Goal: Transaction & Acquisition: Book appointment/travel/reservation

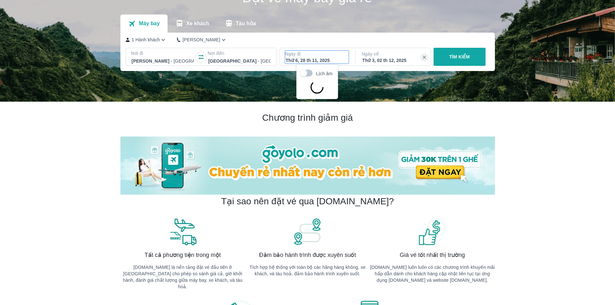
scroll to position [37, 0]
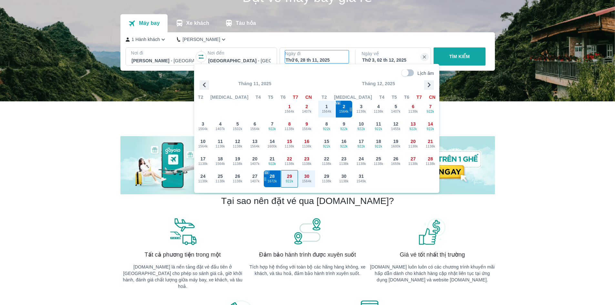
click at [289, 181] on span "922k" at bounding box center [289, 181] width 17 height 5
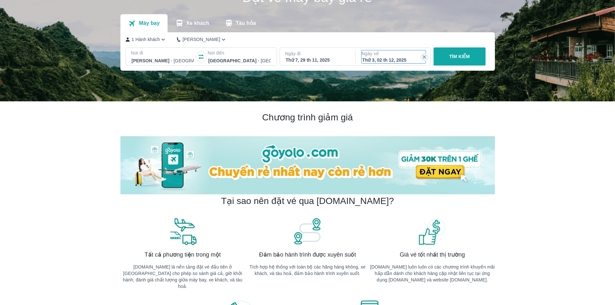
drag, startPoint x: 387, startPoint y: 59, endPoint x: 386, endPoint y: 75, distance: 15.6
click at [387, 59] on div "Thứ 3, 02 th 12, 2025" at bounding box center [393, 60] width 63 height 6
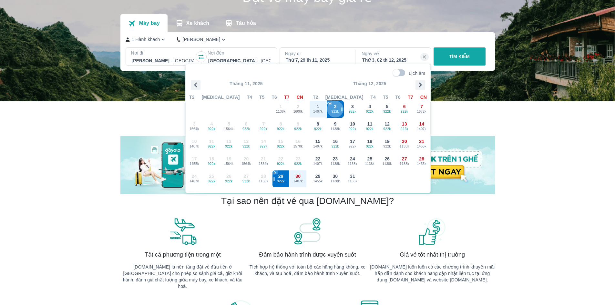
click at [334, 109] on span "922k" at bounding box center [335, 111] width 17 height 5
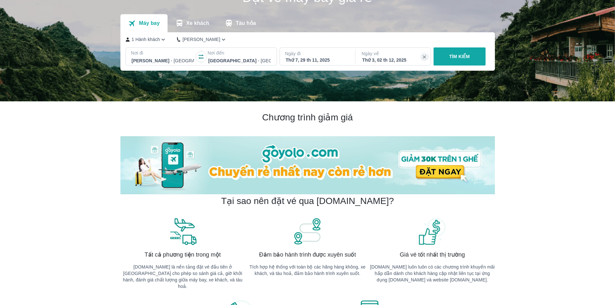
click at [452, 61] on button "TÌM KIẾM" at bounding box center [460, 56] width 52 height 18
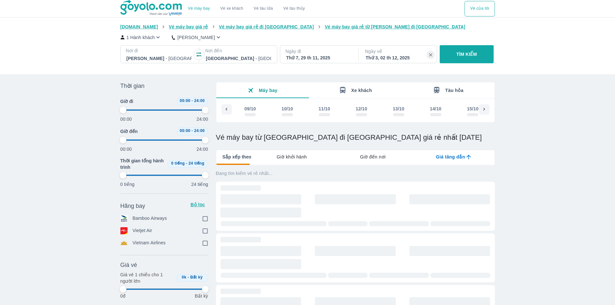
scroll to position [0, 1823]
type input "97.9166666666667"
checkbox input "true"
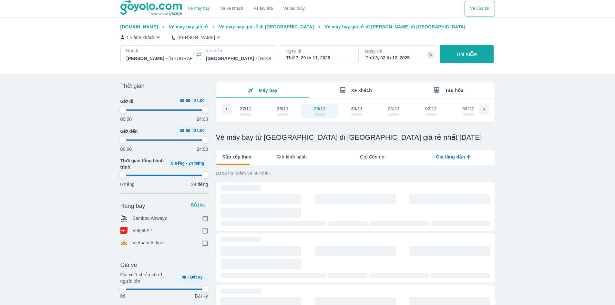
checkbox input "true"
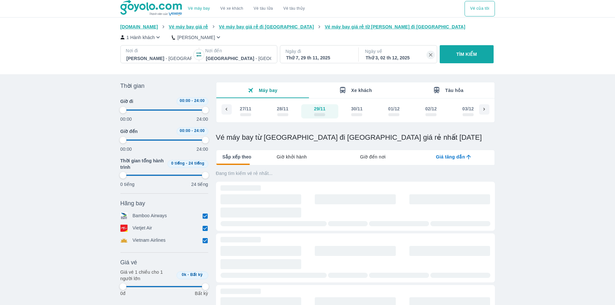
type input "97.9166666666667"
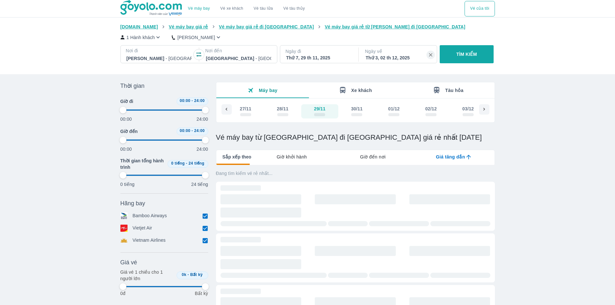
type input "97.9166666666667"
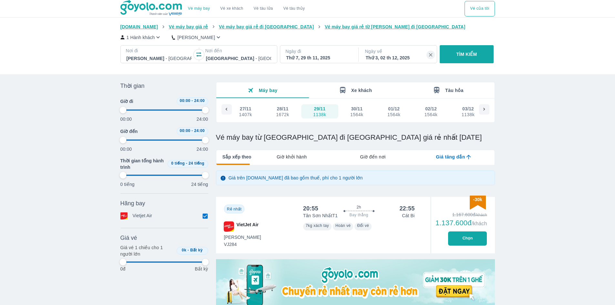
type input "97.9166666666667"
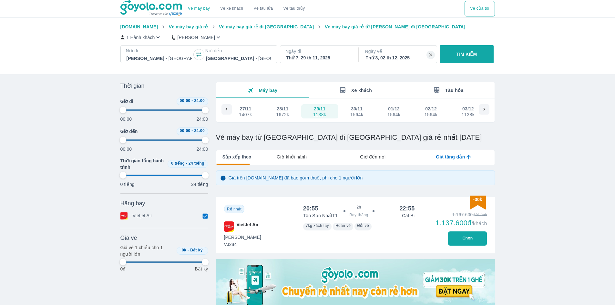
type input "97.9166666666667"
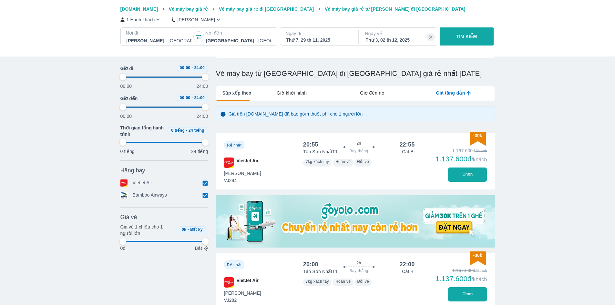
scroll to position [65, 0]
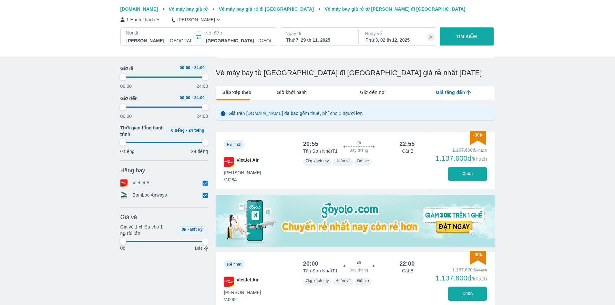
type input "97.9166666666667"
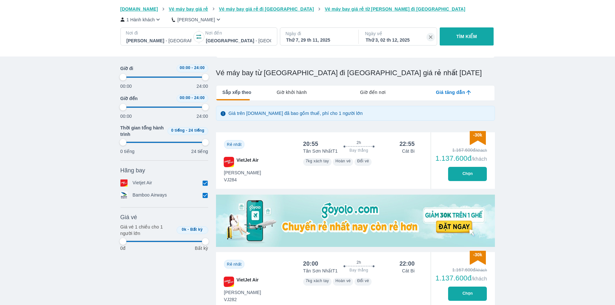
type input "97.9166666666667"
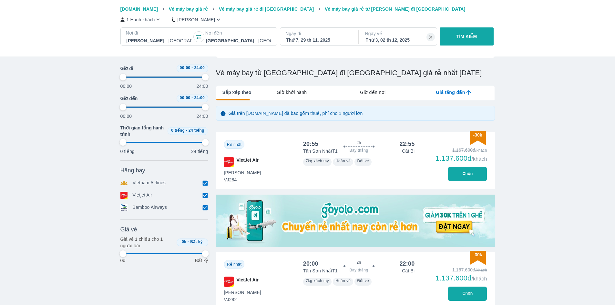
scroll to position [0, 0]
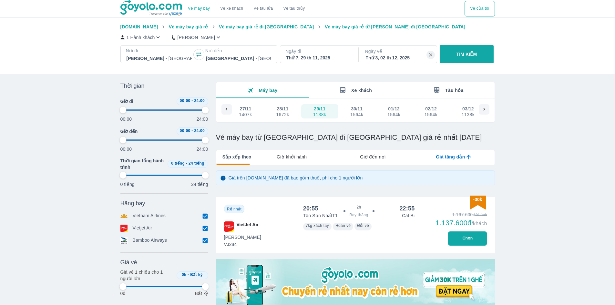
type input "97.9166666666667"
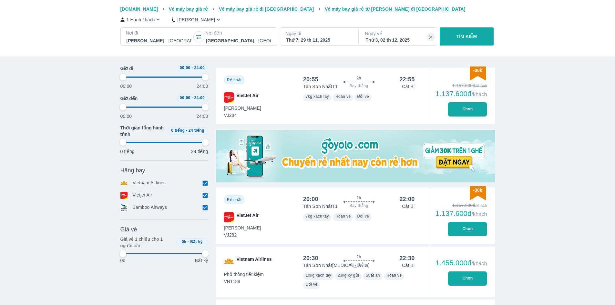
type input "97.9166666666667"
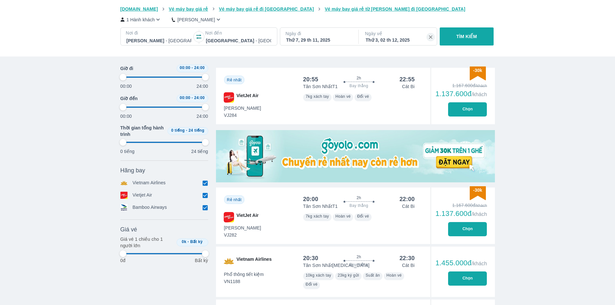
type input "97.9166666666667"
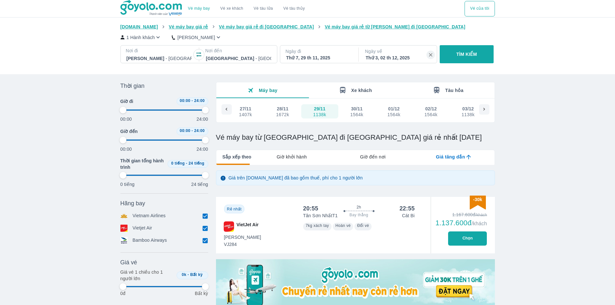
type input "97.9166666666667"
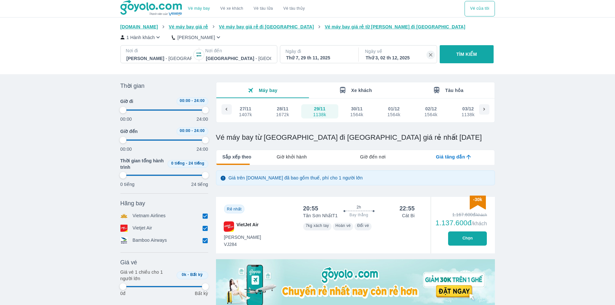
type input "97.9166666666667"
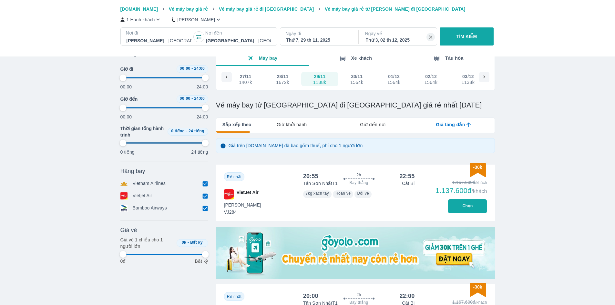
type input "97.9166666666667"
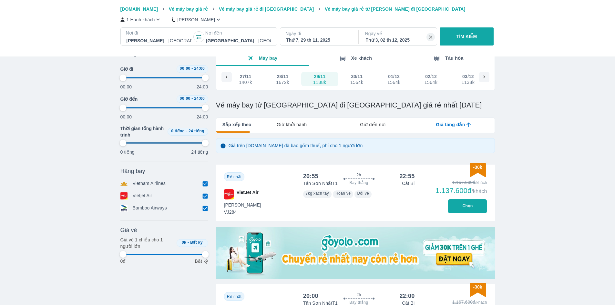
type input "97.9166666666667"
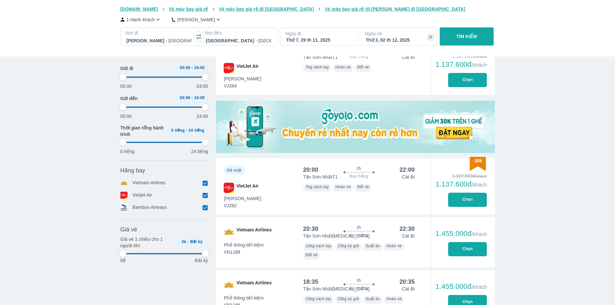
scroll to position [161, 0]
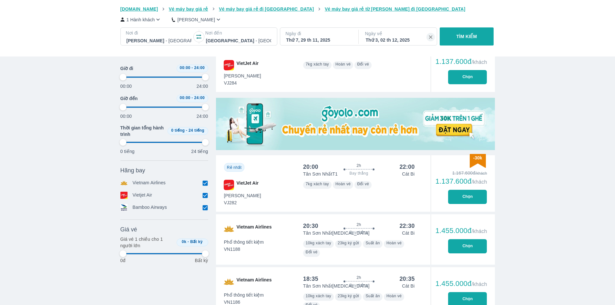
type input "97.9166666666667"
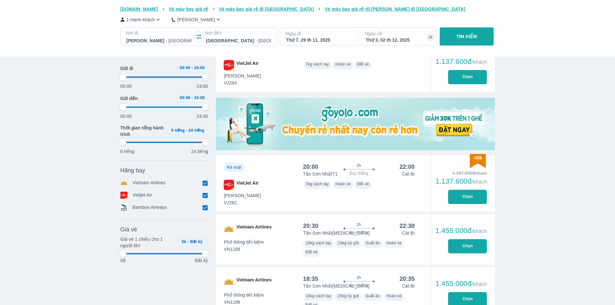
type input "97.9166666666667"
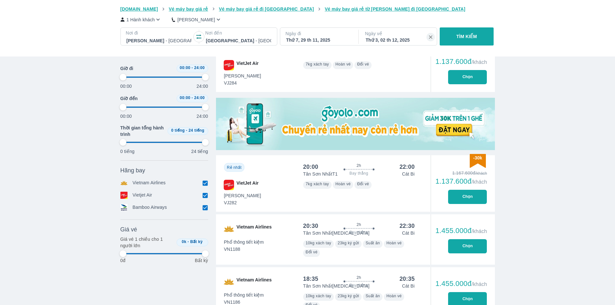
type input "97.9166666666667"
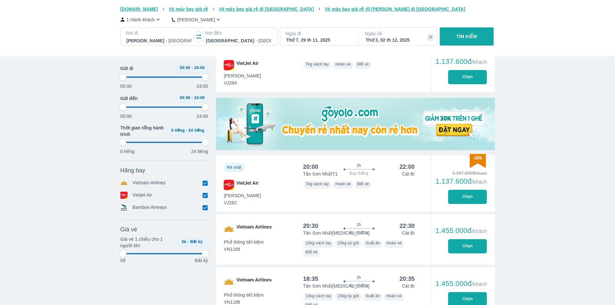
type input "97.9166666666667"
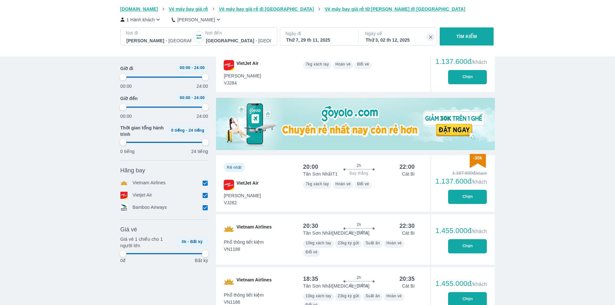
type input "97.9166666666667"
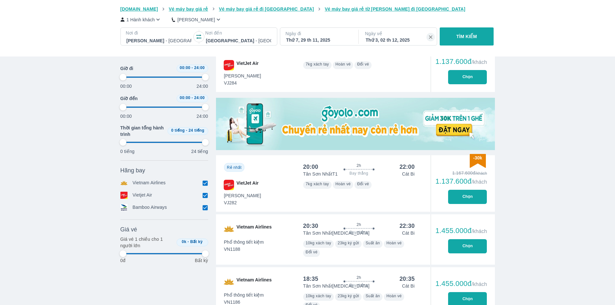
type input "97.9166666666667"
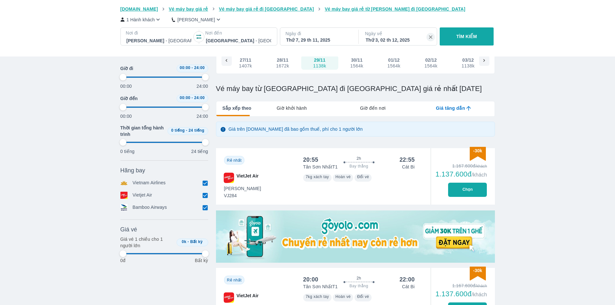
scroll to position [65, 0]
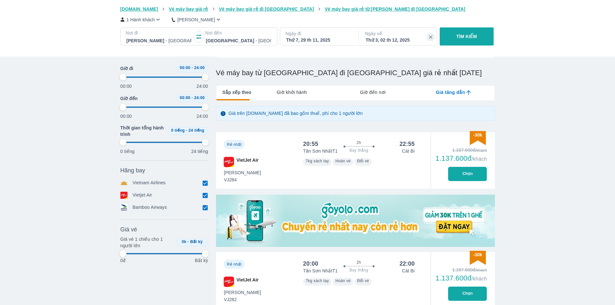
type input "97.9166666666667"
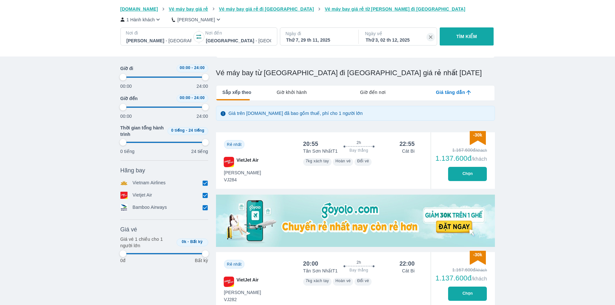
type input "97.9166666666667"
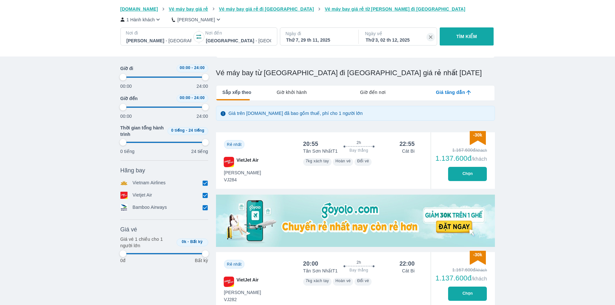
type input "97.9166666666667"
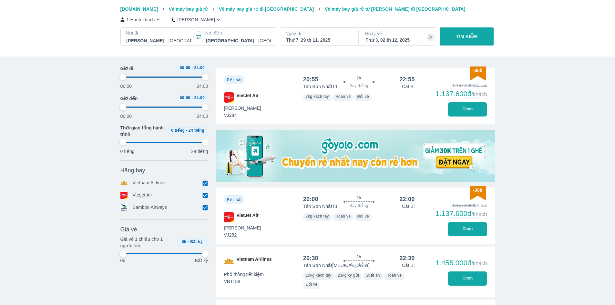
type input "97.9166666666667"
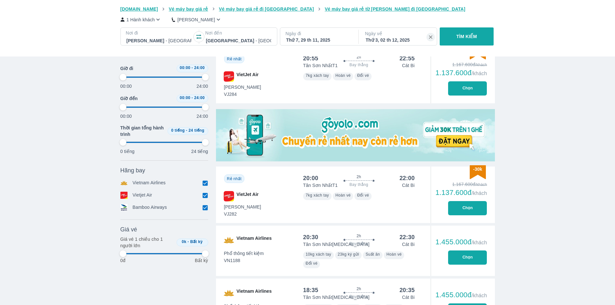
scroll to position [161, 0]
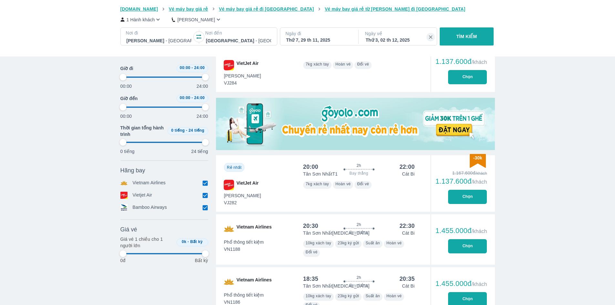
type input "97.9166666666667"
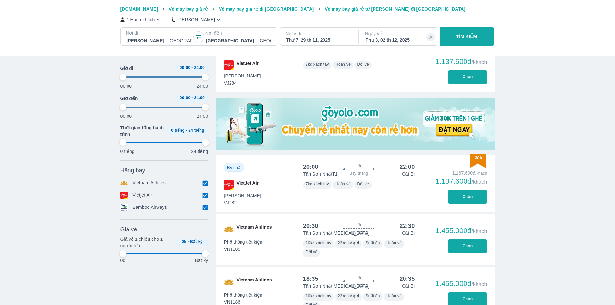
type input "97.9166666666667"
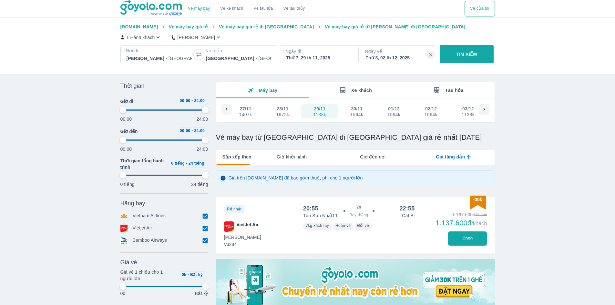
type input "97.9166666666667"
click at [468, 237] on button "Chọn" at bounding box center [467, 239] width 39 height 14
type input "97.9166666666667"
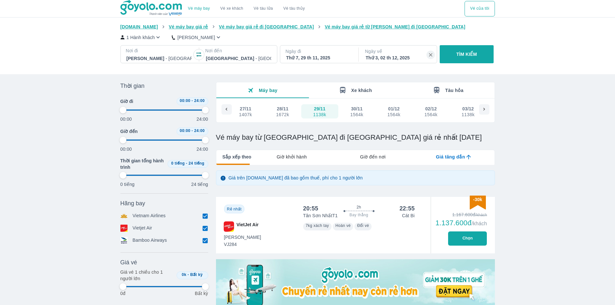
type input "97.9166666666667"
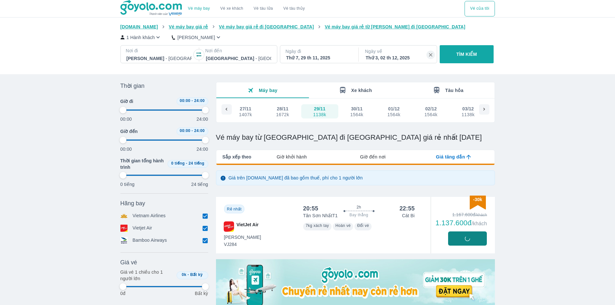
type input "97.9166666666667"
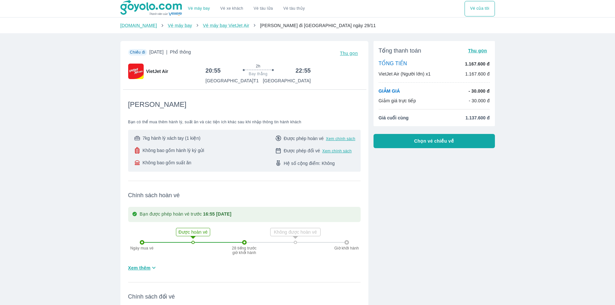
click at [413, 142] on button "Chọn vé chiều về" at bounding box center [434, 141] width 121 height 14
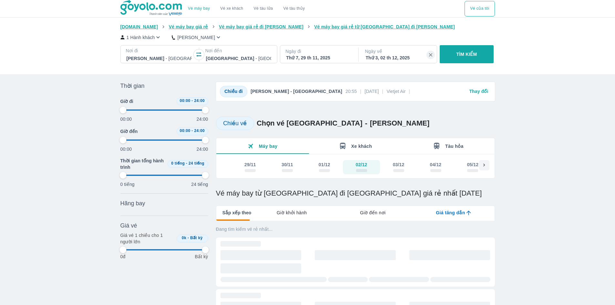
type input "97.9166666666667"
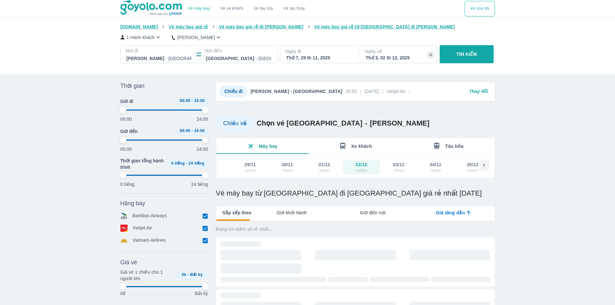
type input "97.9166666666667"
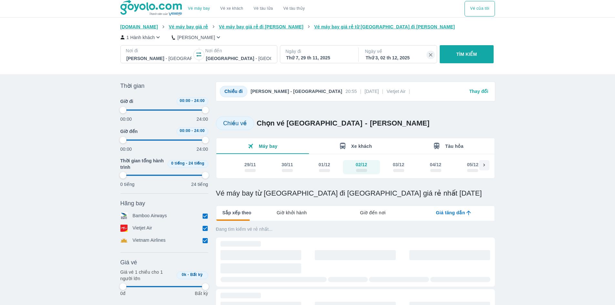
type input "97.9166666666667"
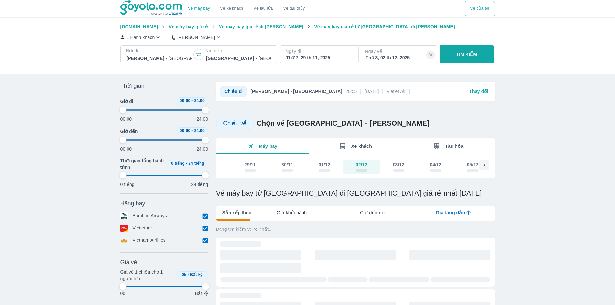
type input "97.9166666666667"
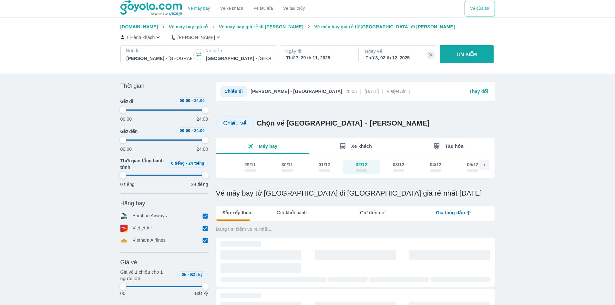
type input "97.9166666666667"
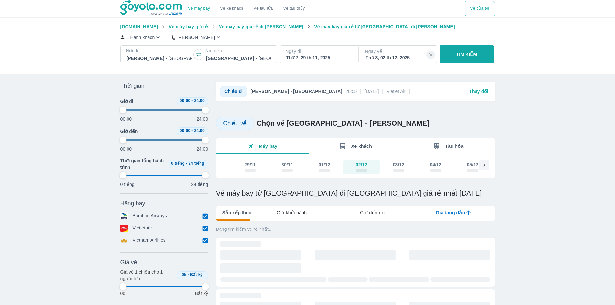
type input "97.9166666666667"
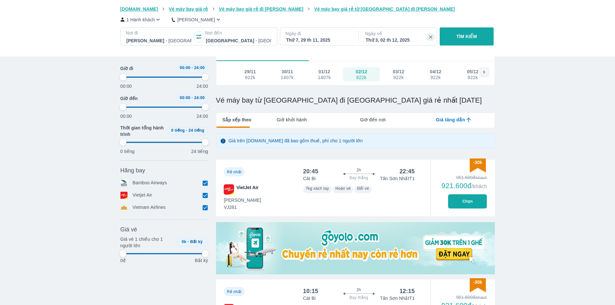
scroll to position [97, 0]
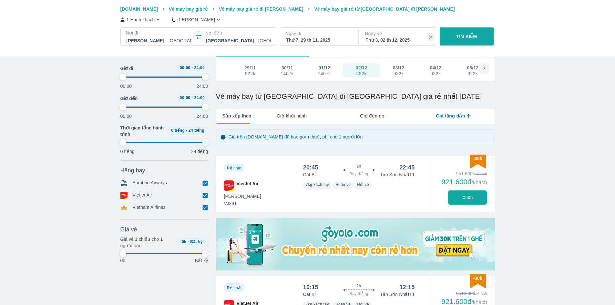
type input "97.9166666666667"
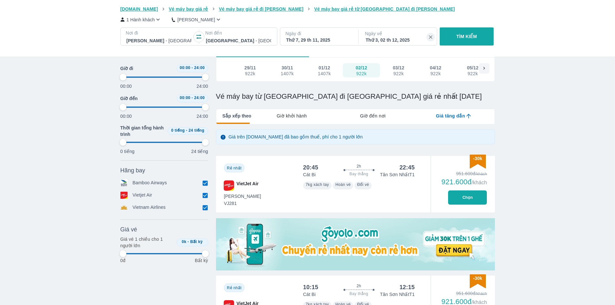
type input "97.9166666666667"
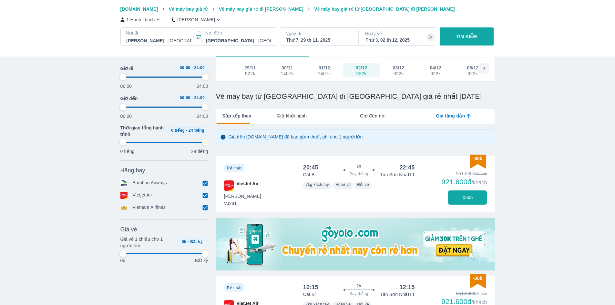
type input "97.9166666666667"
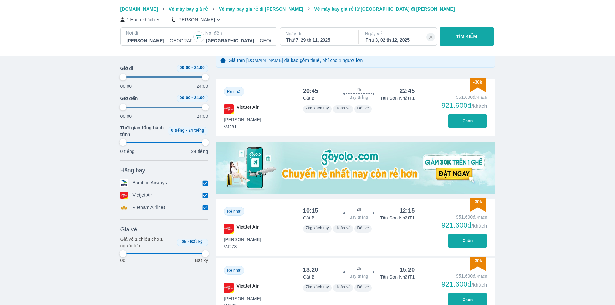
scroll to position [194, 0]
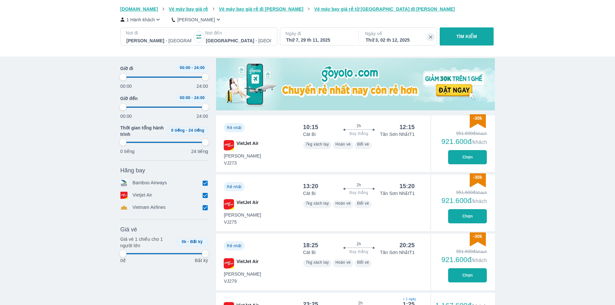
type input "97.9166666666667"
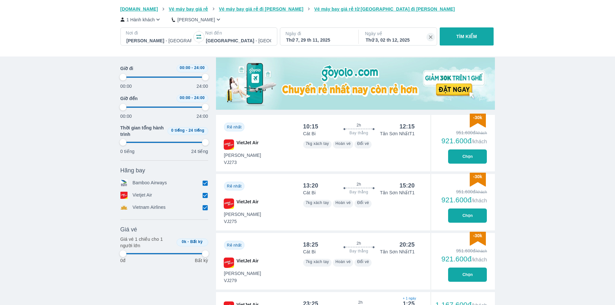
scroll to position [258, 0]
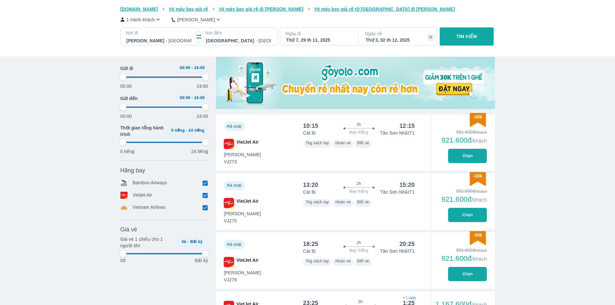
type input "97.9166666666667"
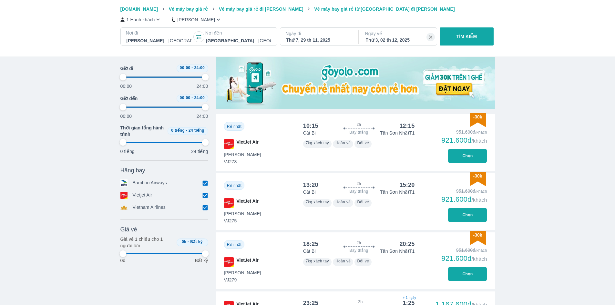
type input "97.9166666666667"
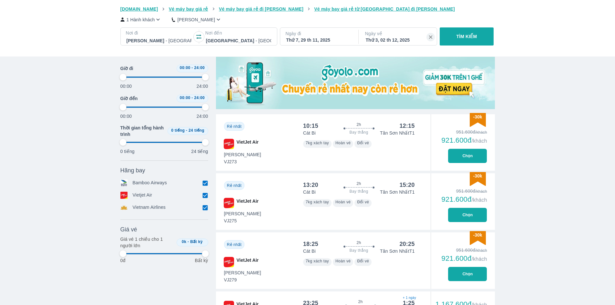
type input "97.9166666666667"
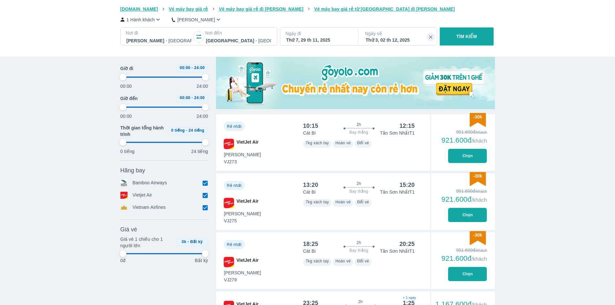
type input "97.9166666666667"
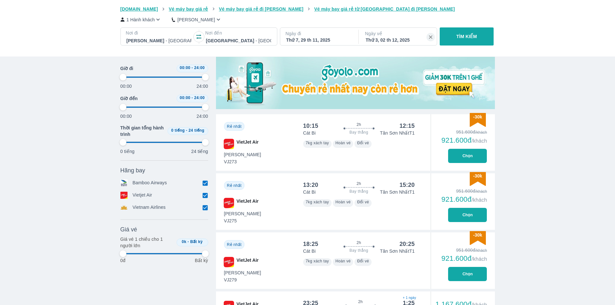
type input "97.9166666666667"
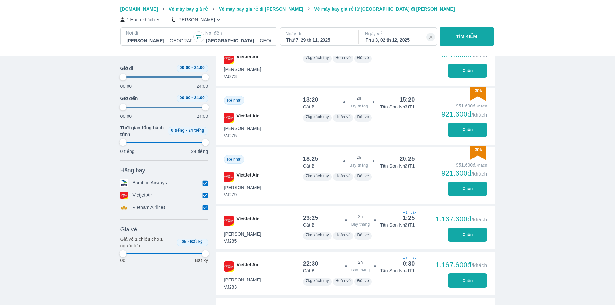
type input "97.9166666666667"
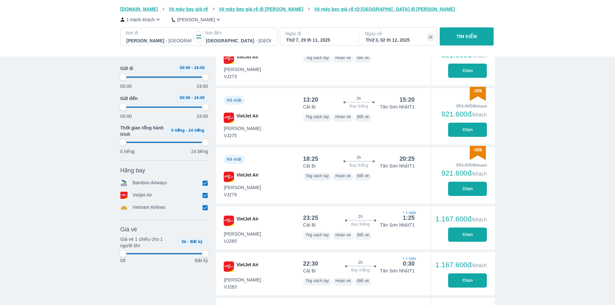
type input "97.9166666666667"
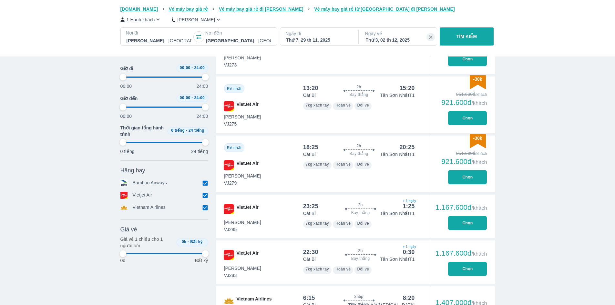
type input "97.9166666666667"
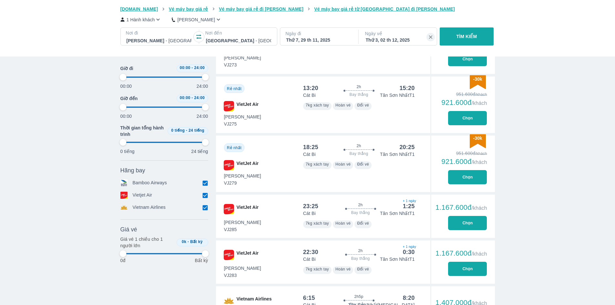
type input "97.9166666666667"
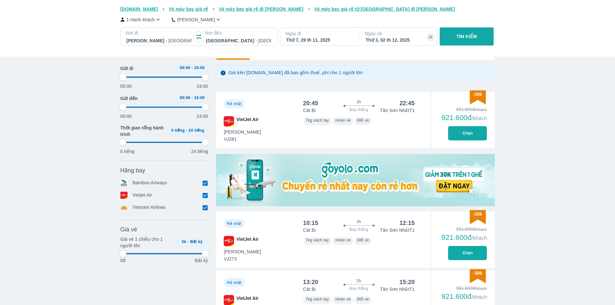
type input "97.9166666666667"
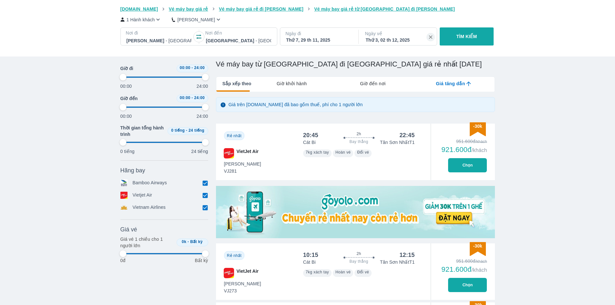
type input "97.9166666666667"
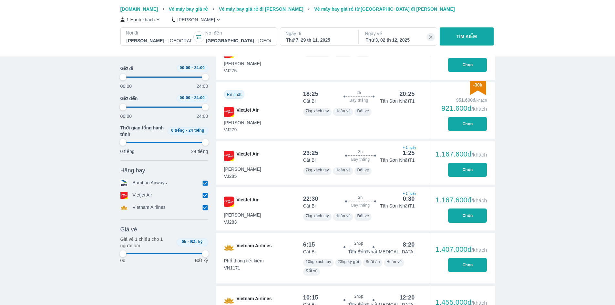
scroll to position [420, 0]
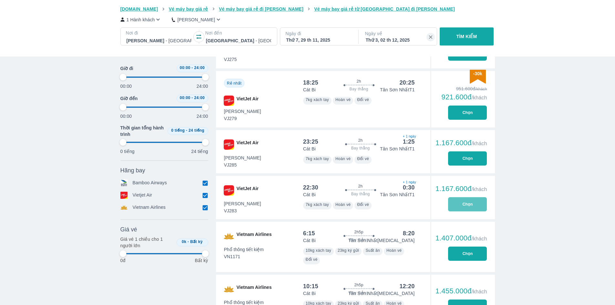
click at [465, 205] on button "Chọn" at bounding box center [467, 204] width 39 height 14
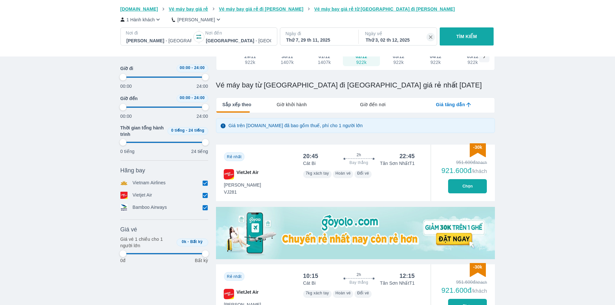
scroll to position [112, 0]
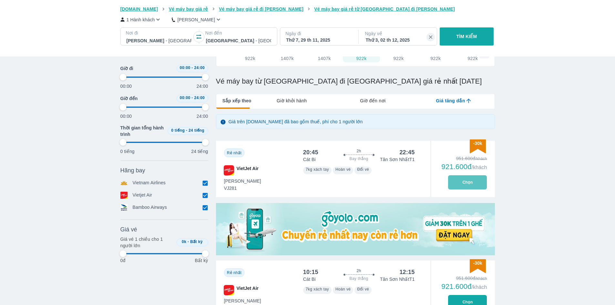
click at [473, 182] on button "Chọn" at bounding box center [467, 182] width 39 height 14
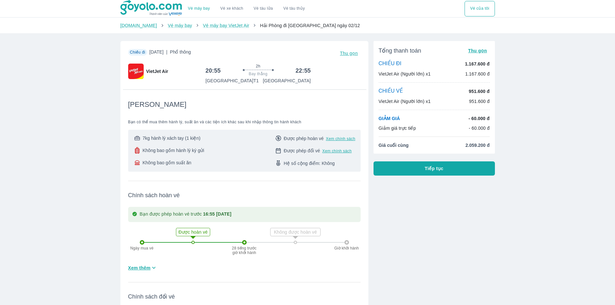
click at [167, 7] on img at bounding box center [151, 8] width 63 height 16
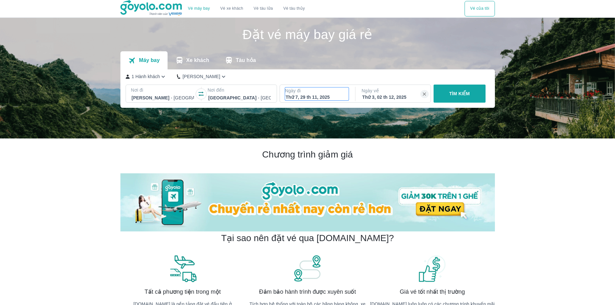
click at [321, 98] on div "Thứ 7, 29 th 11, 2025" at bounding box center [317, 97] width 63 height 6
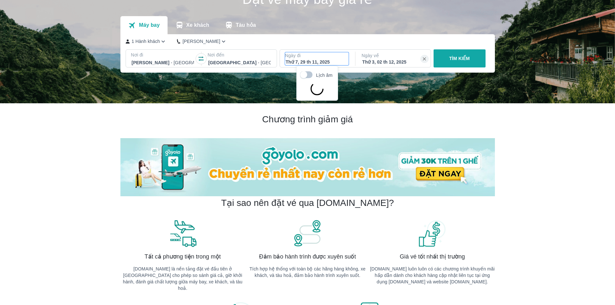
scroll to position [37, 0]
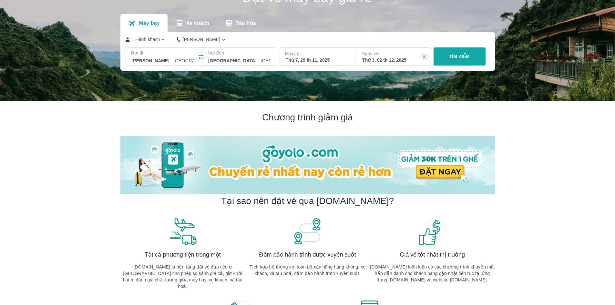
click at [438, 63] on button "TÌM KIẾM" at bounding box center [460, 56] width 52 height 18
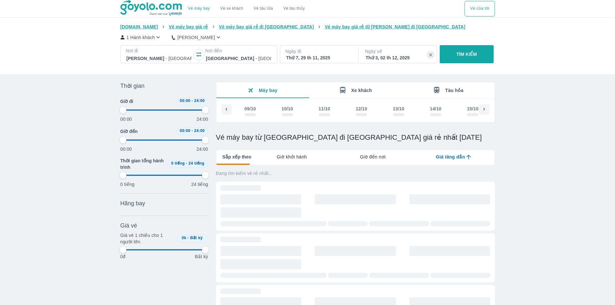
scroll to position [0, 1823]
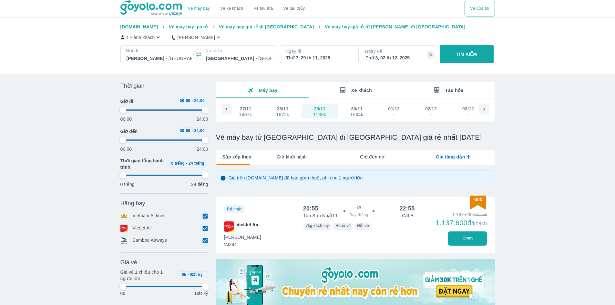
type input "97.9166666666667"
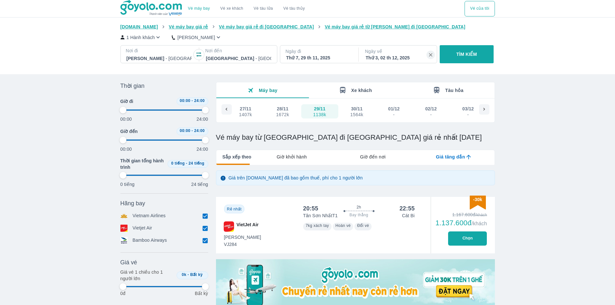
type input "97.9166666666667"
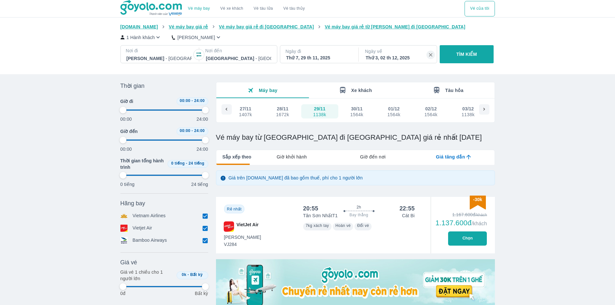
type input "97.9166666666667"
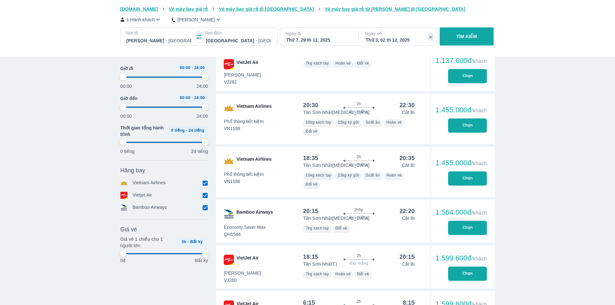
scroll to position [291, 0]
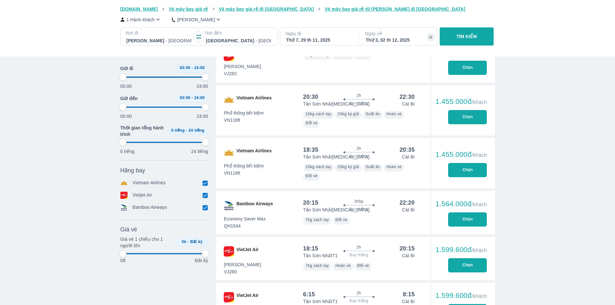
type input "97.9166666666667"
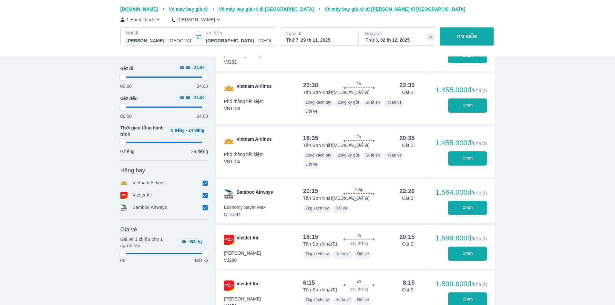
type input "97.9166666666667"
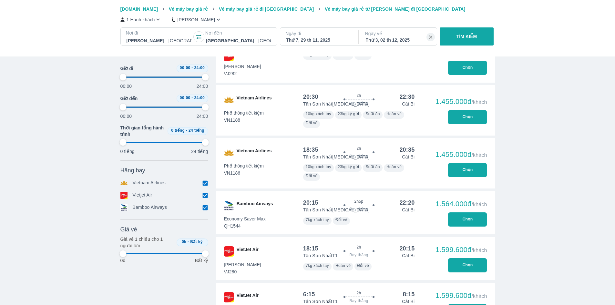
type input "97.9166666666667"
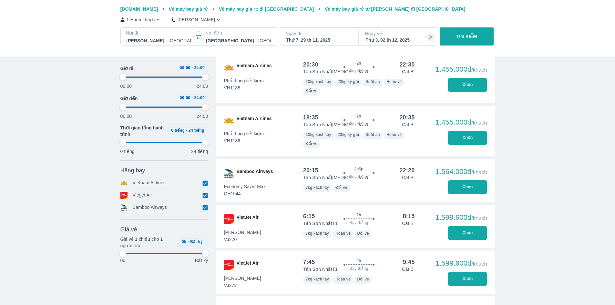
type input "97.9166666666667"
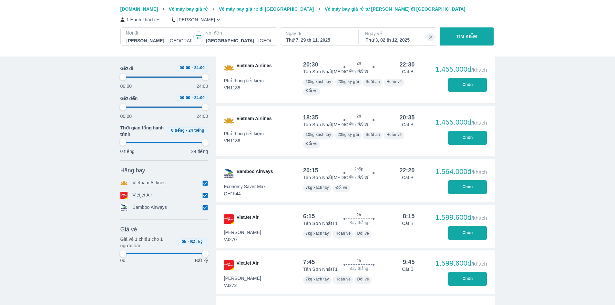
type input "97.9166666666667"
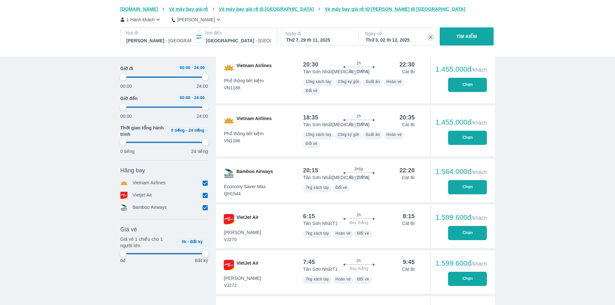
type input "97.9166666666667"
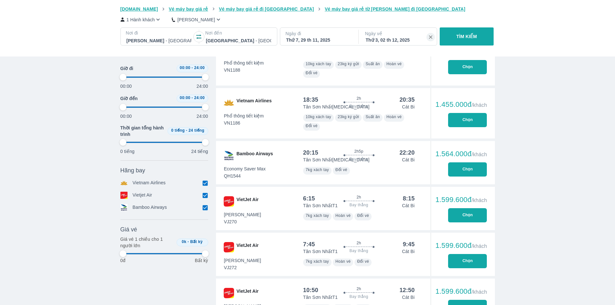
type input "97.9166666666667"
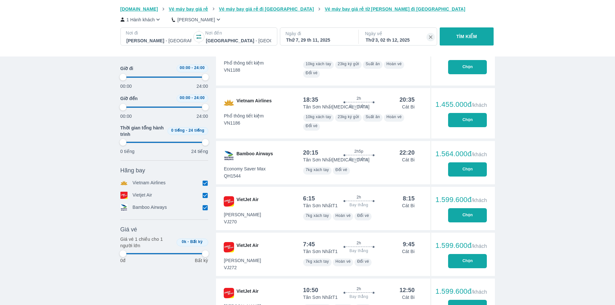
type input "97.9166666666667"
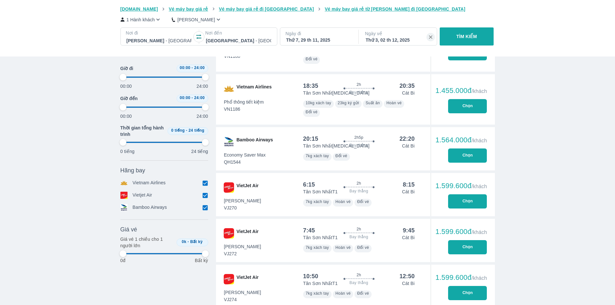
type input "97.9166666666667"
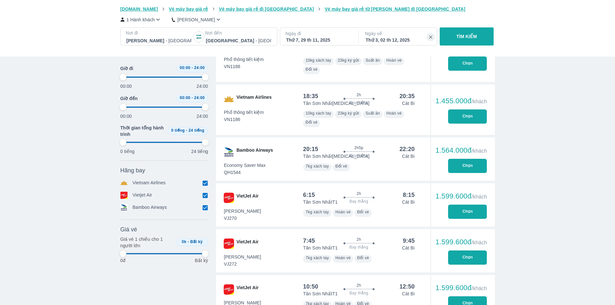
scroll to position [388, 0]
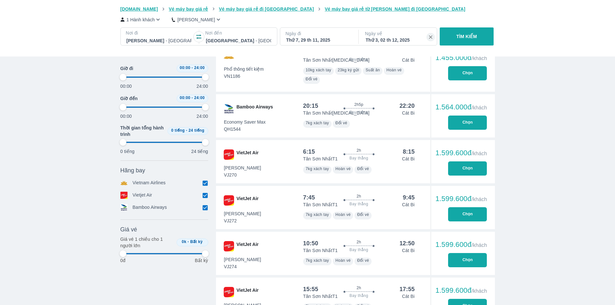
type input "97.9166666666667"
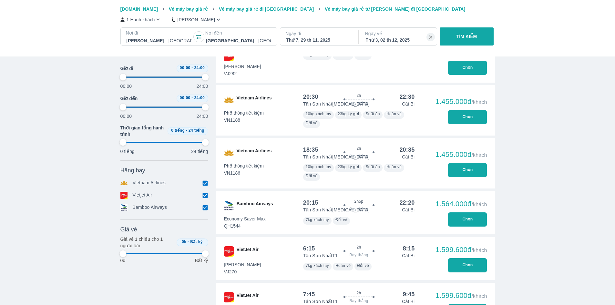
type input "97.9166666666667"
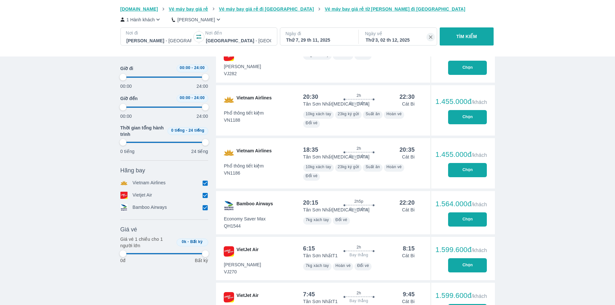
type input "97.9166666666667"
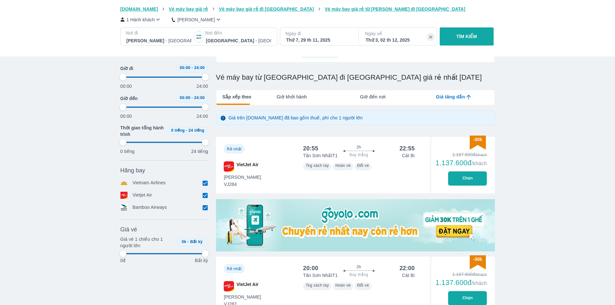
scroll to position [0, 0]
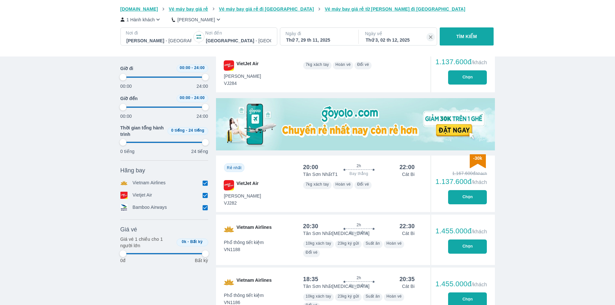
type input "97.9166666666667"
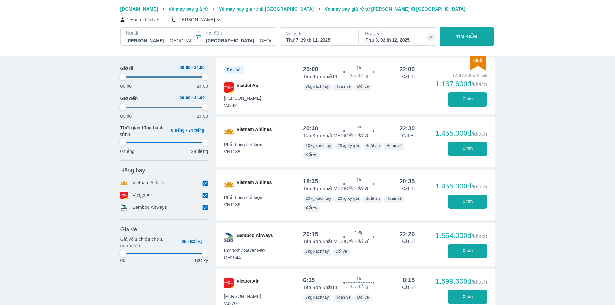
type input "97.9166666666667"
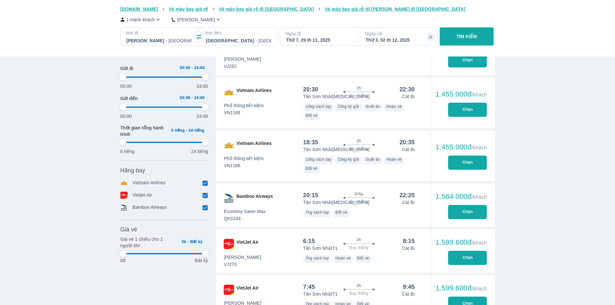
type input "97.9166666666667"
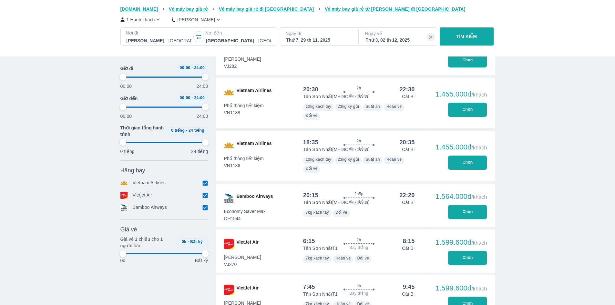
type input "97.9166666666667"
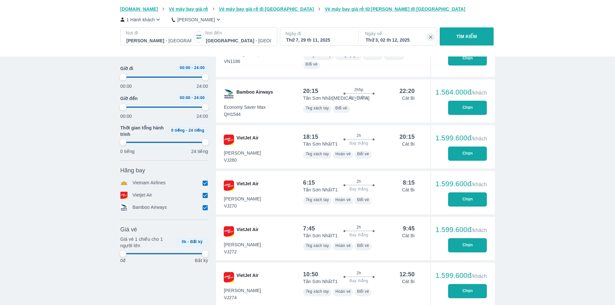
scroll to position [420, 0]
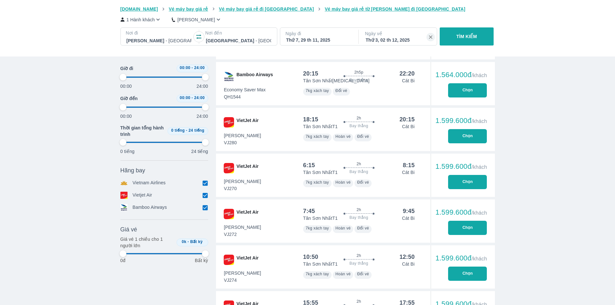
type input "97.9166666666667"
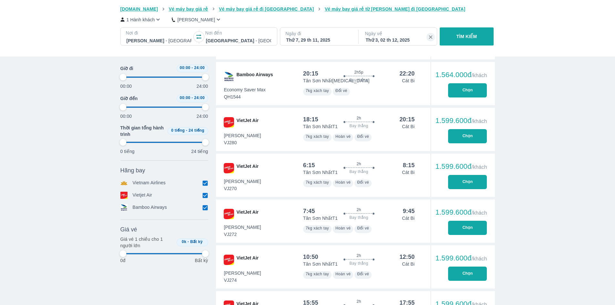
type input "97.9166666666667"
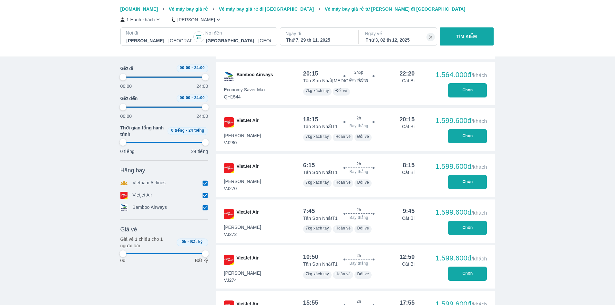
type input "97.9166666666667"
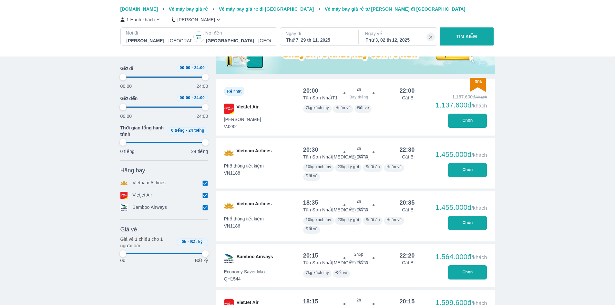
scroll to position [291, 0]
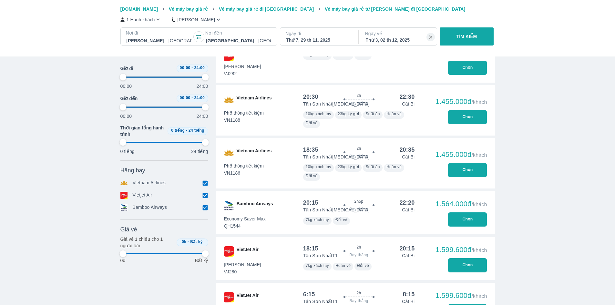
type input "97.9166666666667"
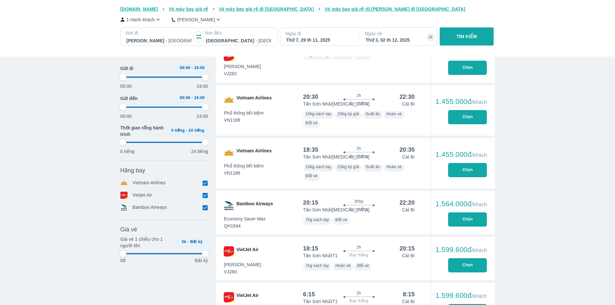
type input "97.9166666666667"
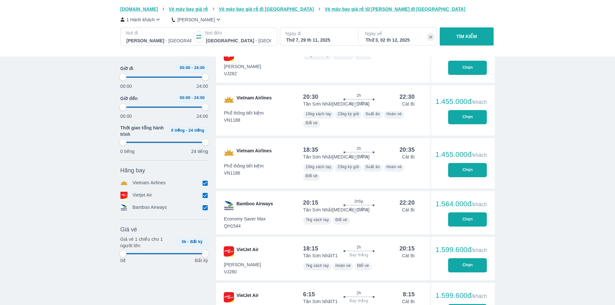
type input "97.9166666666667"
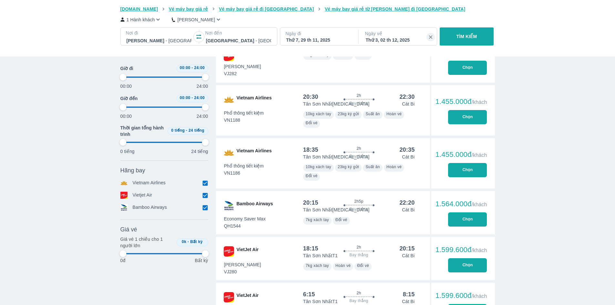
type input "97.9166666666667"
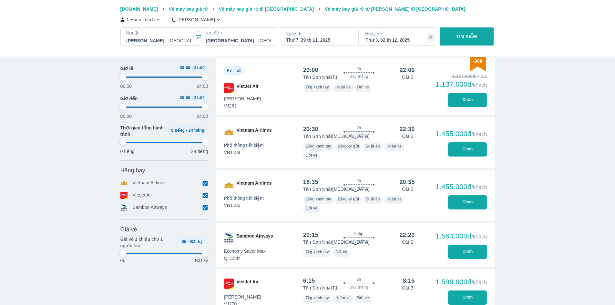
type input "97.9166666666667"
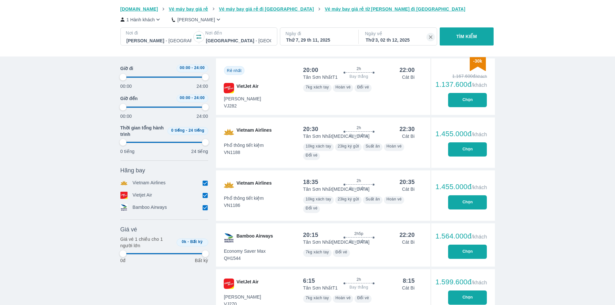
type input "97.9166666666667"
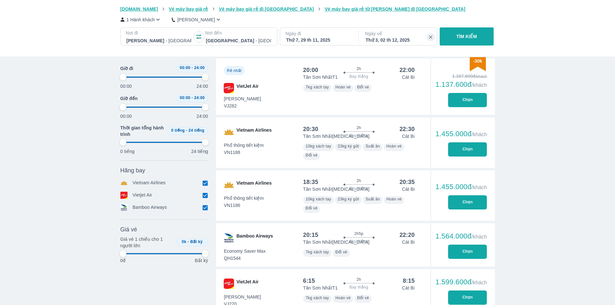
type input "97.9166666666667"
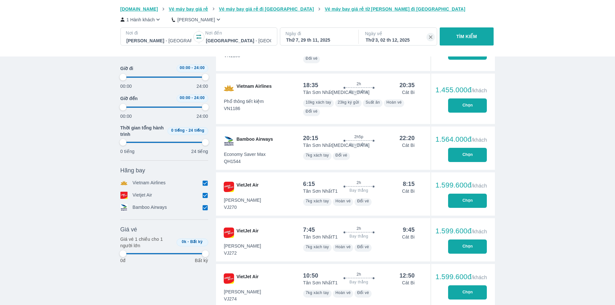
type input "97.9166666666667"
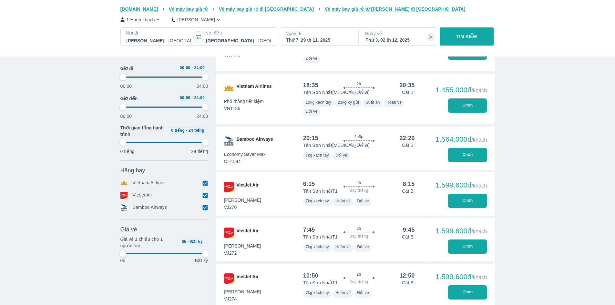
type input "97.9166666666667"
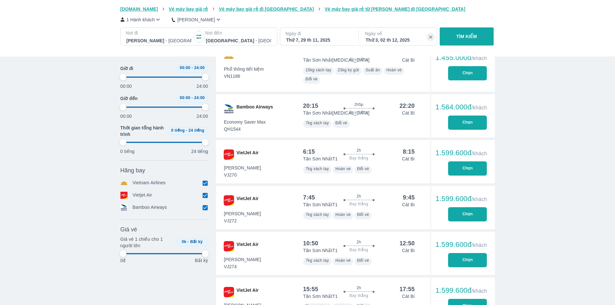
type input "97.9166666666667"
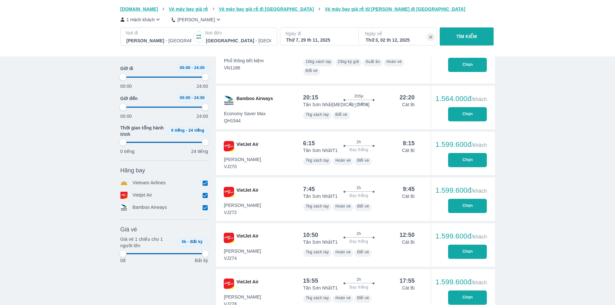
scroll to position [420, 0]
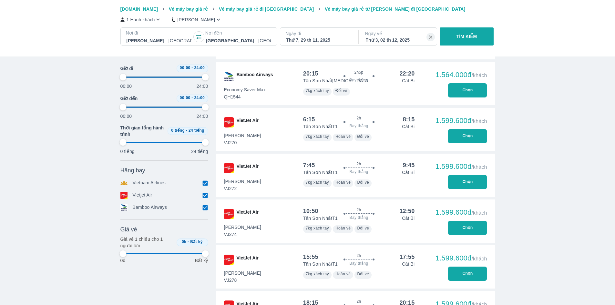
click at [466, 138] on button "Chọn" at bounding box center [467, 136] width 39 height 14
type input "97.9166666666667"
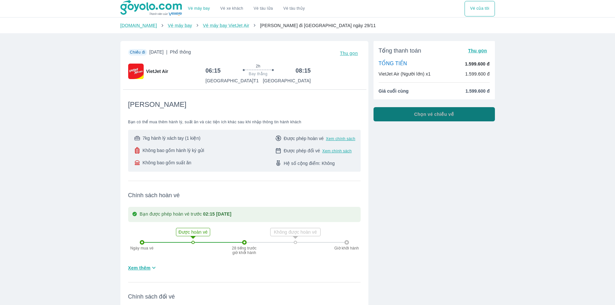
click at [436, 121] on button "Chọn vé chiều về" at bounding box center [434, 114] width 121 height 14
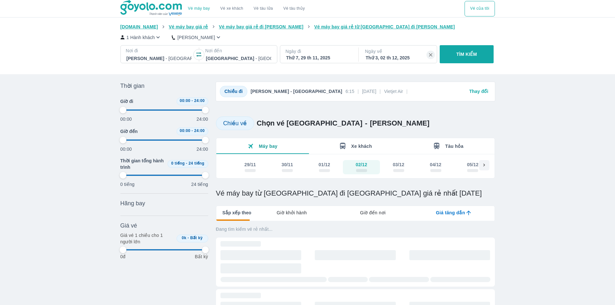
type input "97.9166666666667"
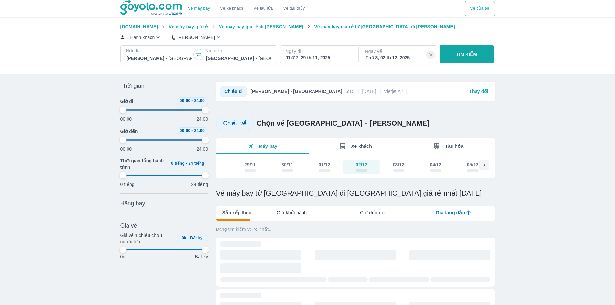
type input "97.9166666666667"
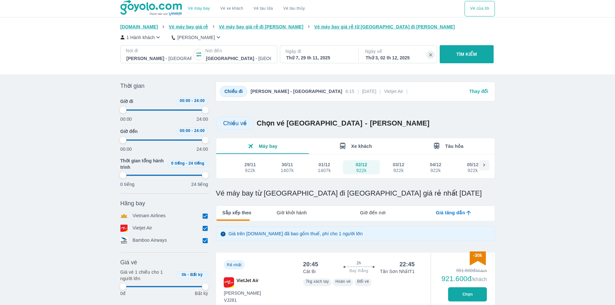
type input "97.9166666666667"
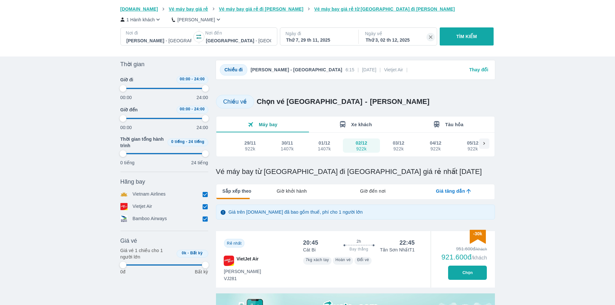
type input "97.9166666666667"
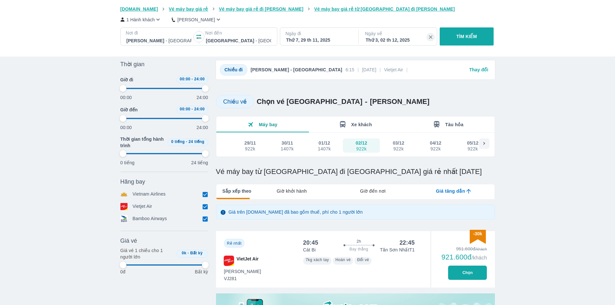
type input "97.9166666666667"
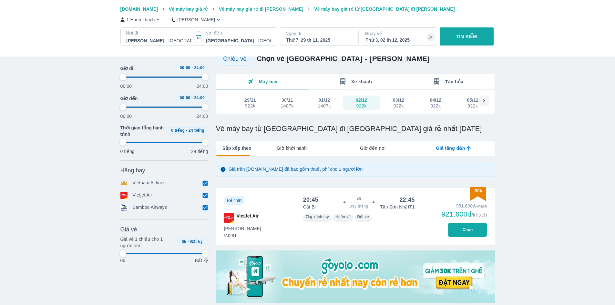
scroll to position [97, 0]
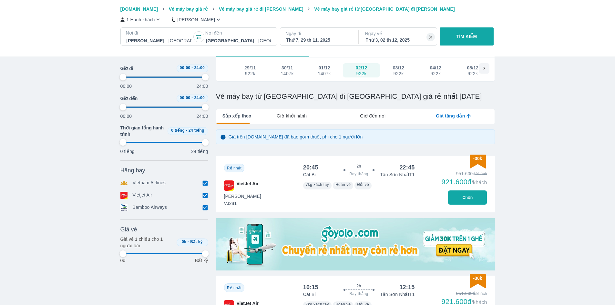
type input "97.9166666666667"
click at [459, 197] on button "Chọn" at bounding box center [467, 198] width 39 height 14
type input "97.9166666666667"
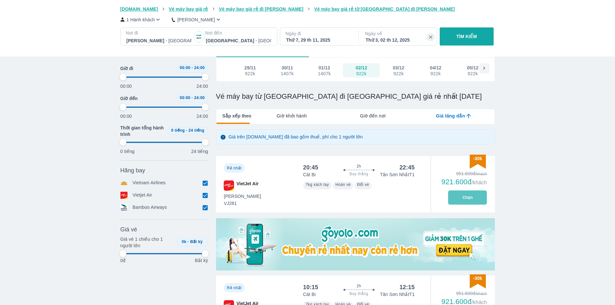
type input "97.9166666666667"
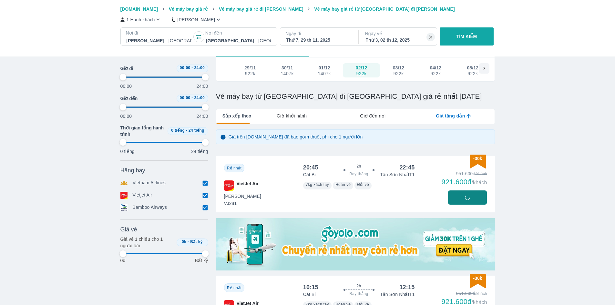
type input "97.9166666666667"
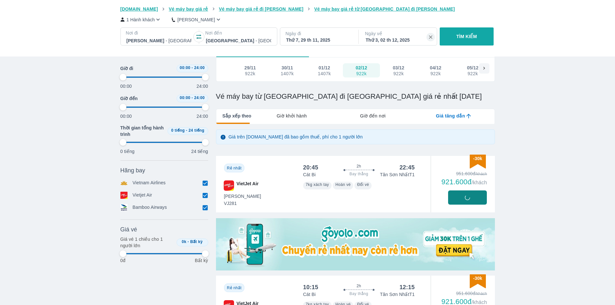
type input "97.9166666666667"
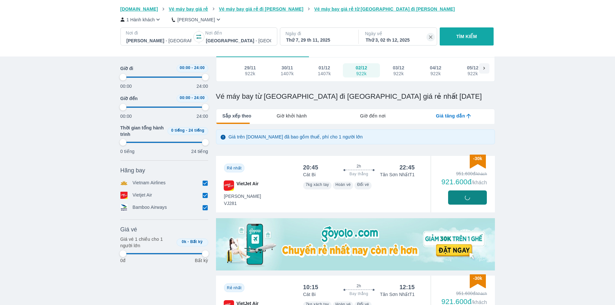
type input "97.9166666666667"
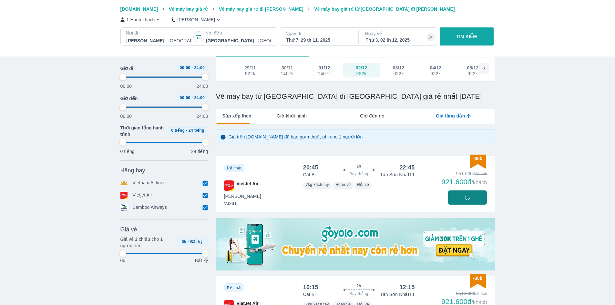
type input "97.9166666666667"
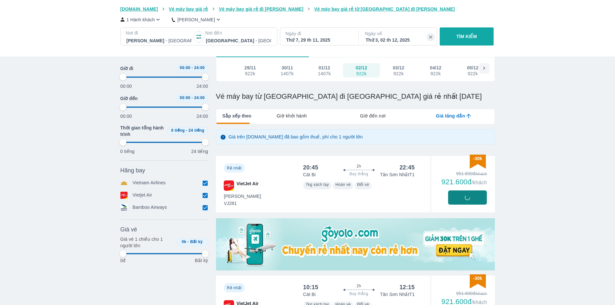
type input "97.9166666666667"
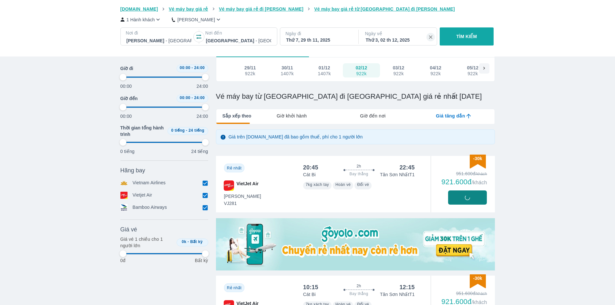
type input "97.9166666666667"
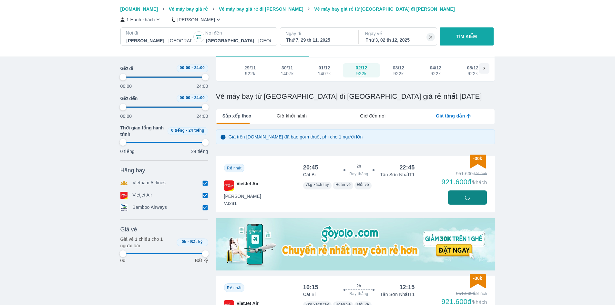
type input "97.9166666666667"
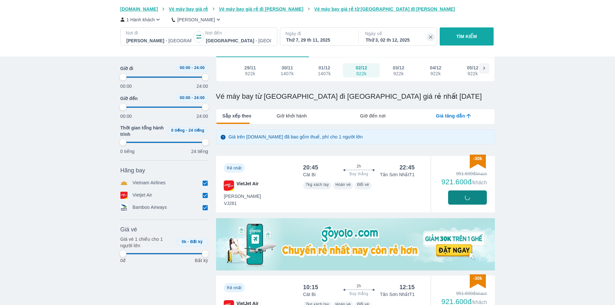
type input "97.9166666666667"
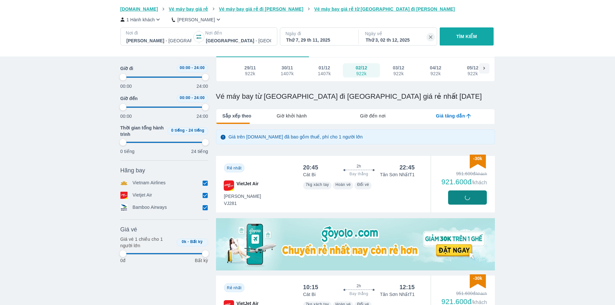
type input "97.9166666666667"
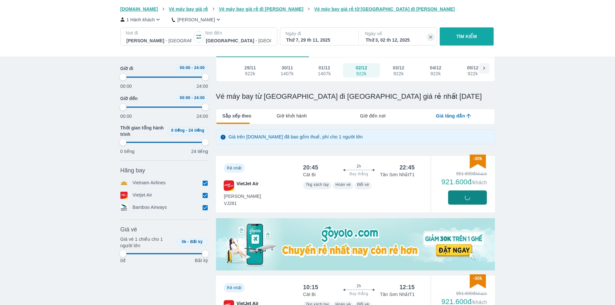
type input "97.9166666666667"
